Goal: Task Accomplishment & Management: Complete application form

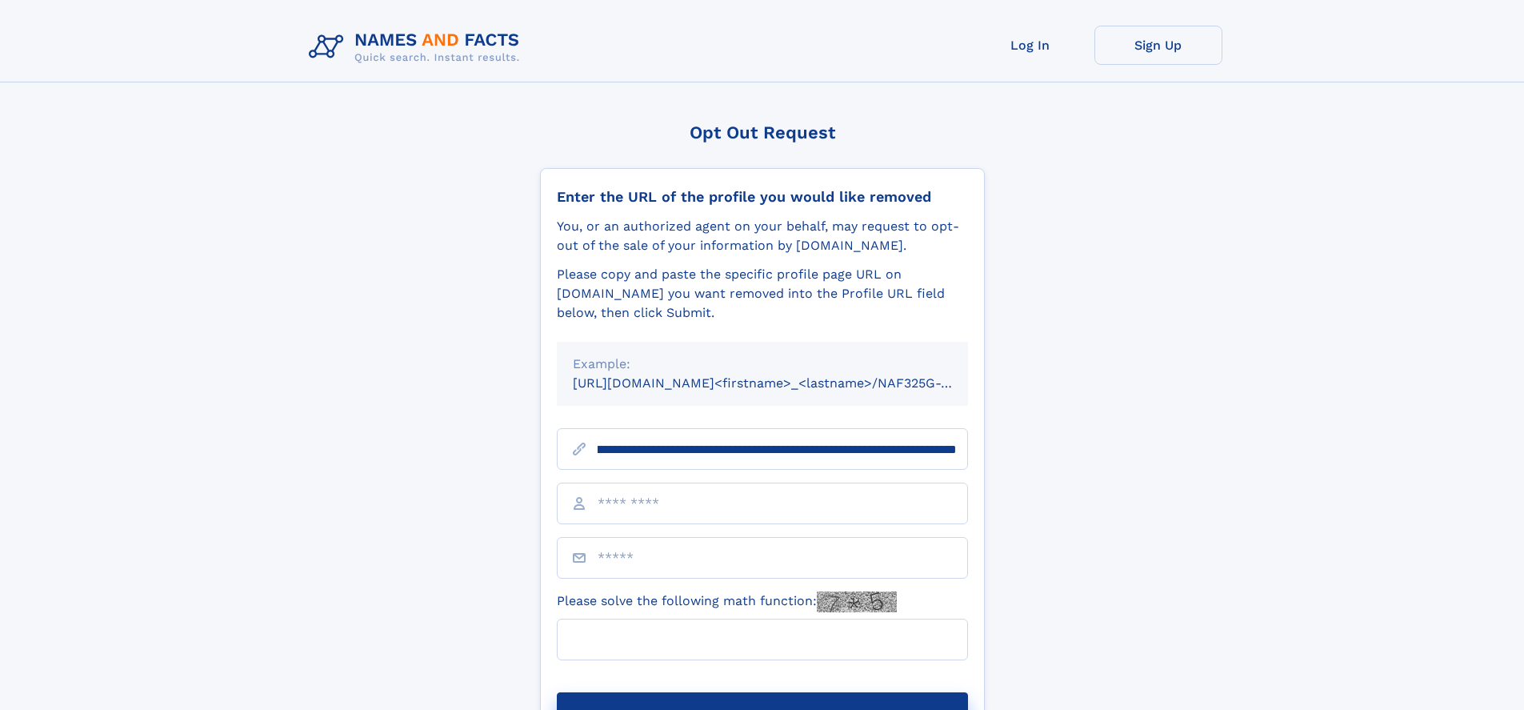
scroll to position [0, 216]
type input "**********"
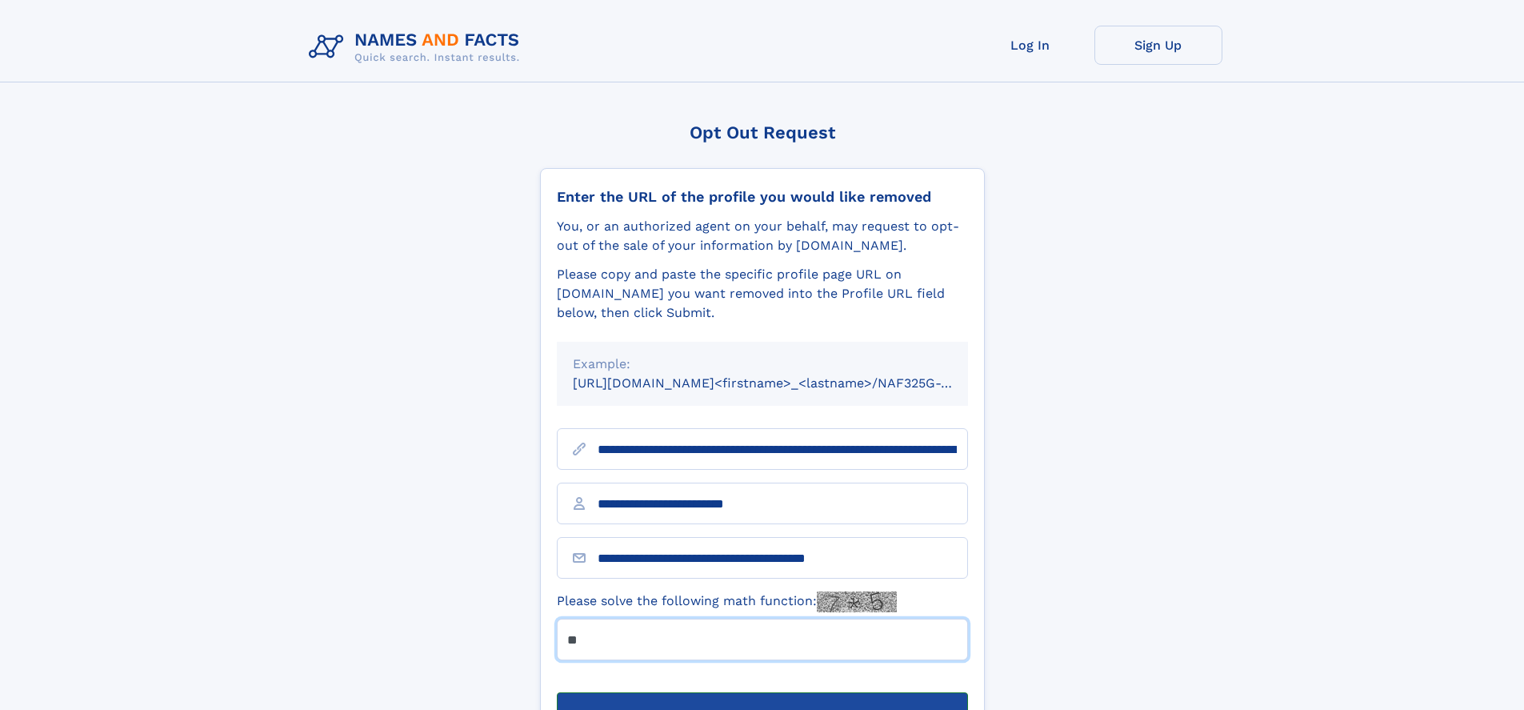
type input "**"
click at [762, 692] on button "Submit Opt Out Request" at bounding box center [762, 717] width 411 height 51
